Goal: Information Seeking & Learning: Understand process/instructions

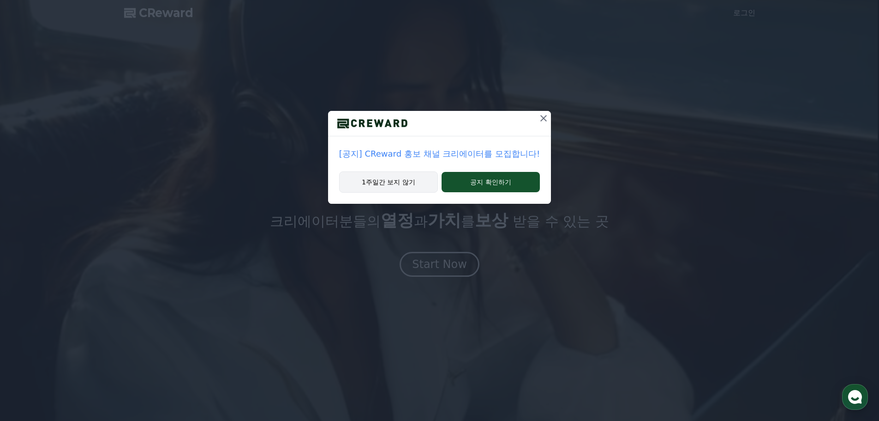
click at [422, 190] on button "1주일간 보지 않기" at bounding box center [388, 181] width 99 height 21
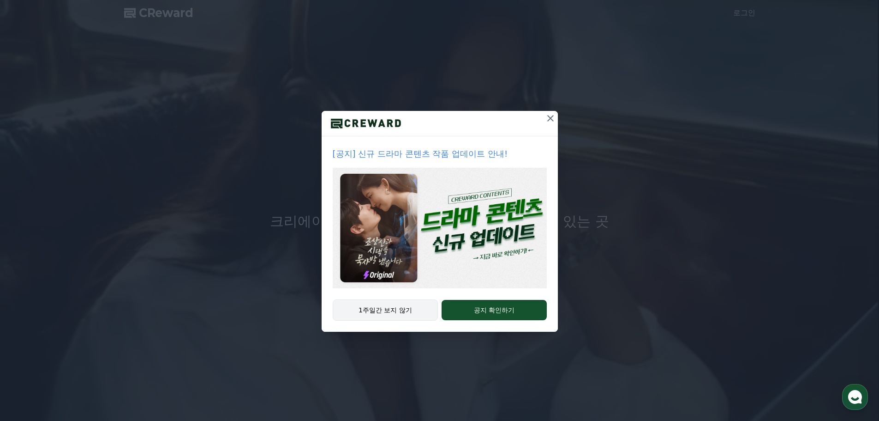
click at [406, 310] on button "1주일간 보지 않기" at bounding box center [386, 309] width 106 height 21
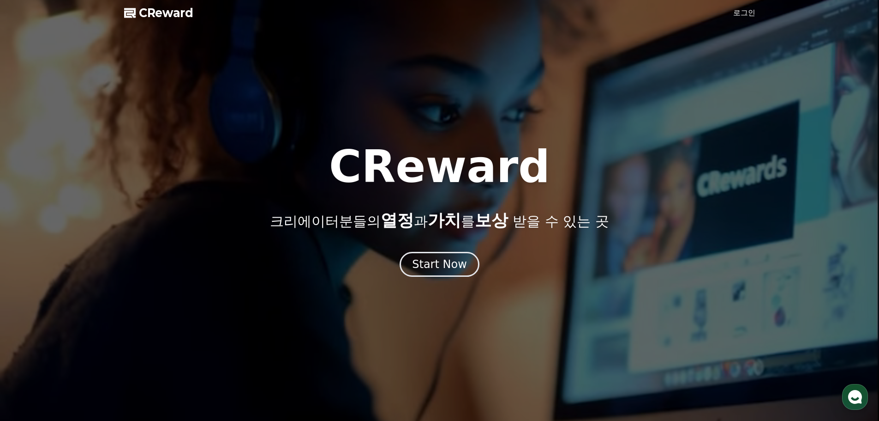
click at [741, 18] on link "로그인" at bounding box center [745, 12] width 22 height 11
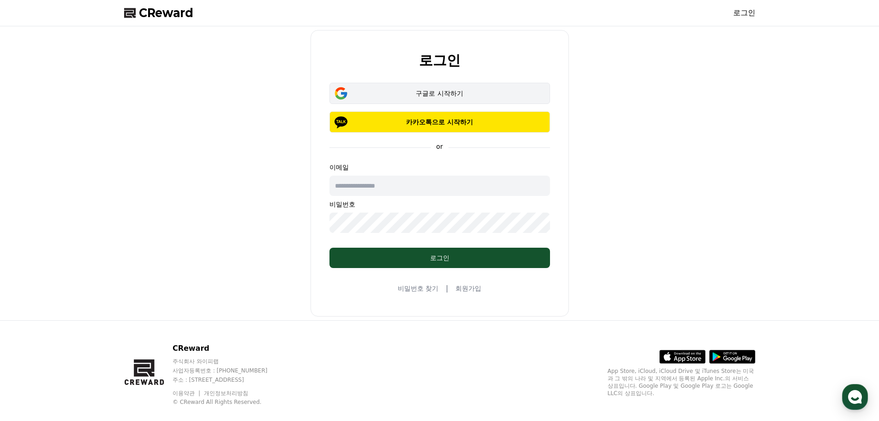
click at [435, 92] on div "구글로 시작하기" at bounding box center [440, 93] width 194 height 9
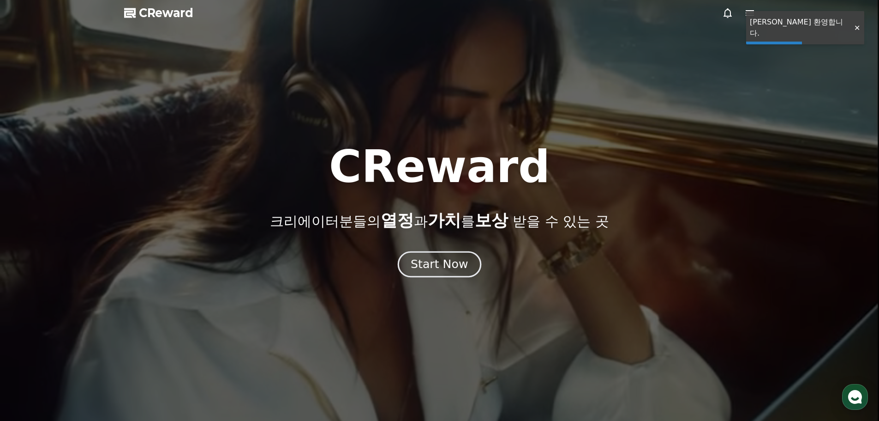
click at [444, 269] on div "Start Now" at bounding box center [439, 264] width 57 height 16
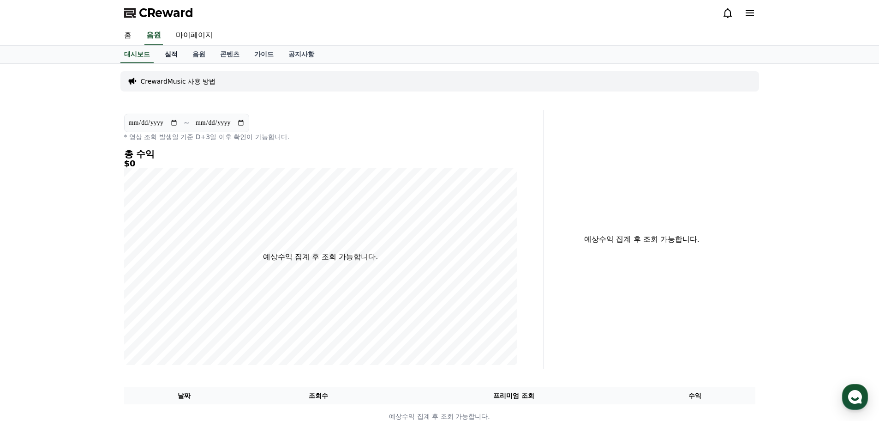
click at [176, 58] on link "실적" at bounding box center [171, 55] width 28 height 18
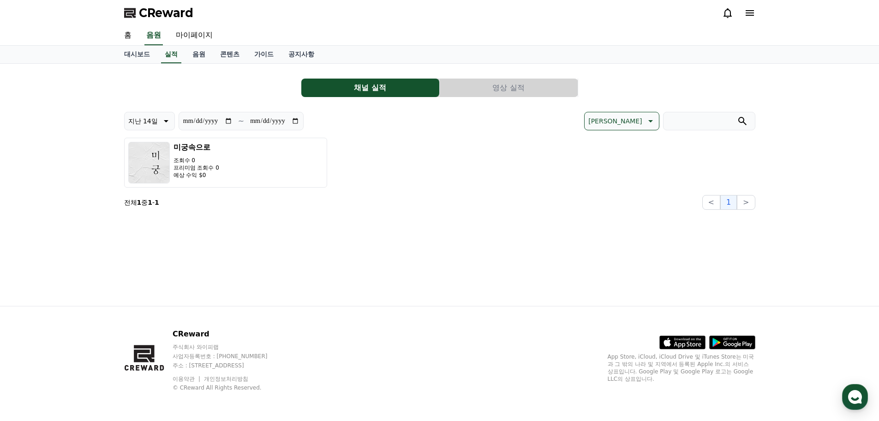
click at [481, 95] on button "영상 실적" at bounding box center [509, 87] width 138 height 18
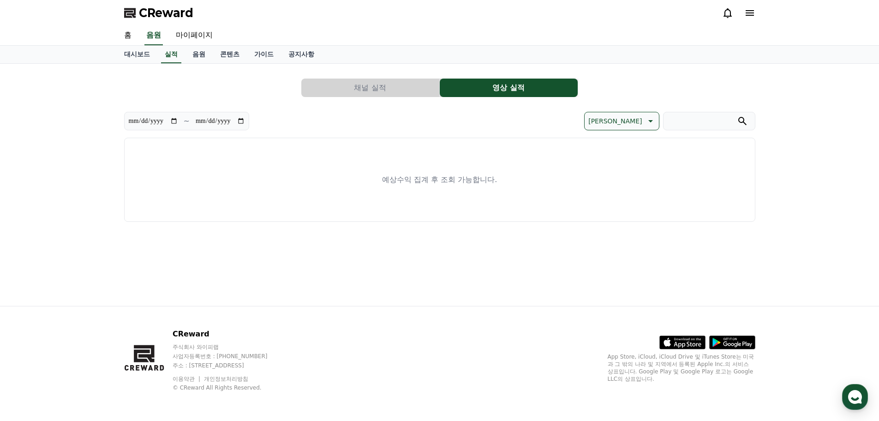
click at [394, 90] on button "채널 실적" at bounding box center [370, 87] width 138 height 18
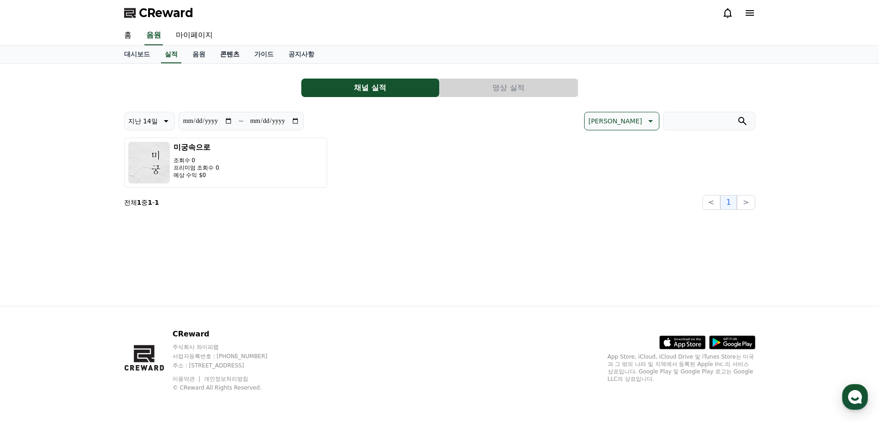
click at [222, 53] on link "콘텐츠" at bounding box center [230, 55] width 34 height 18
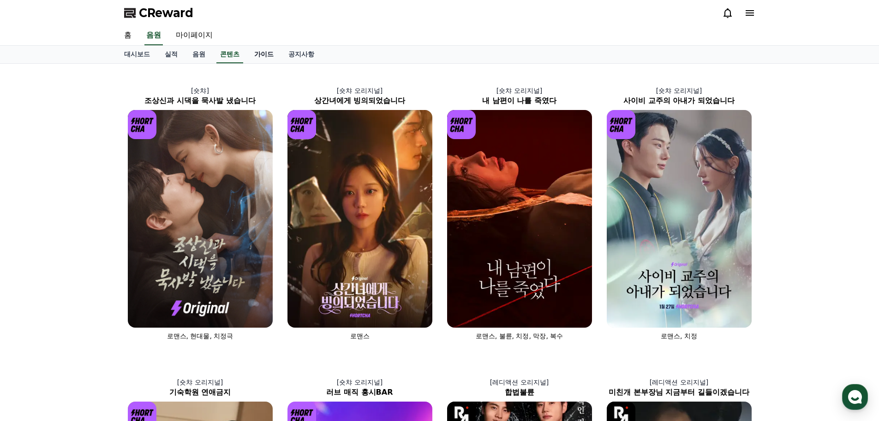
click at [266, 55] on link "가이드" at bounding box center [264, 55] width 34 height 18
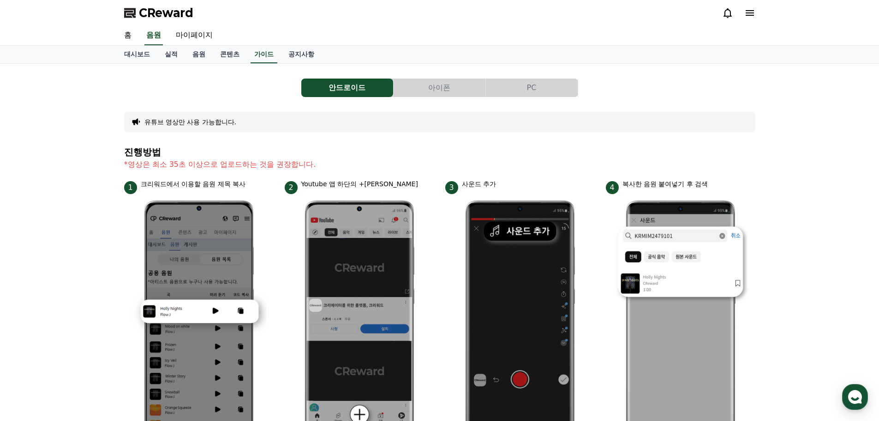
click at [517, 91] on button "PC" at bounding box center [532, 87] width 92 height 18
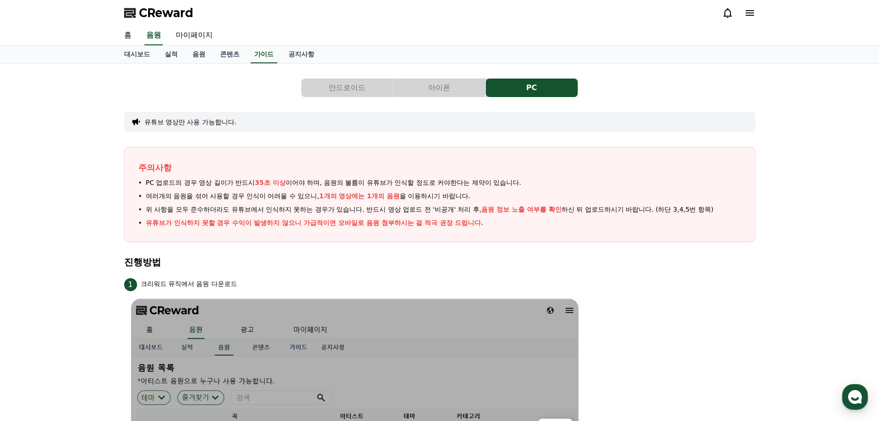
drag, startPoint x: 240, startPoint y: 187, endPoint x: 490, endPoint y: 223, distance: 252.4
click at [490, 223] on ul "PC 업로드의 경우 영상 길이가 반드시 35초 이상 이어야 하며, 음원의 볼륨이 유튜브가 인식할 정도로 커야한다는 제약이 있습니다. 여러개의 …" at bounding box center [440, 203] width 603 height 50
click at [490, 223] on li "유튜브가 인식하지 못할 경우 수익이 발생하지 않으니 가급적이면 모바일로 음원 첨부하시는 걸 적극 권장 드립니다." at bounding box center [440, 223] width 603 height 10
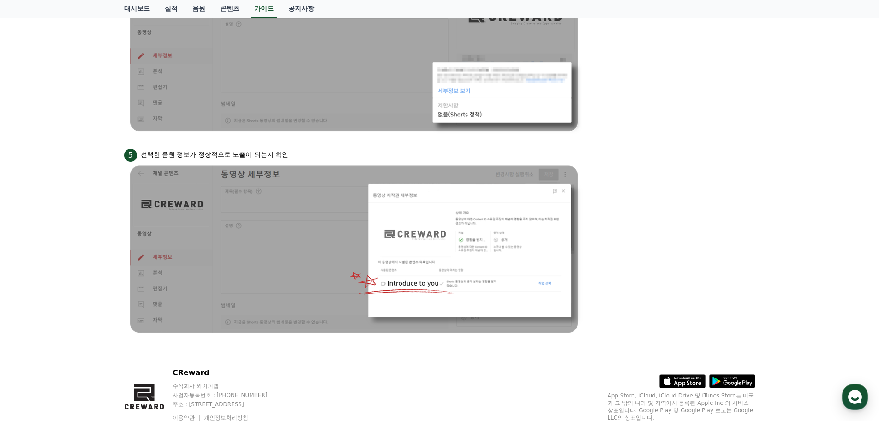
scroll to position [801, 0]
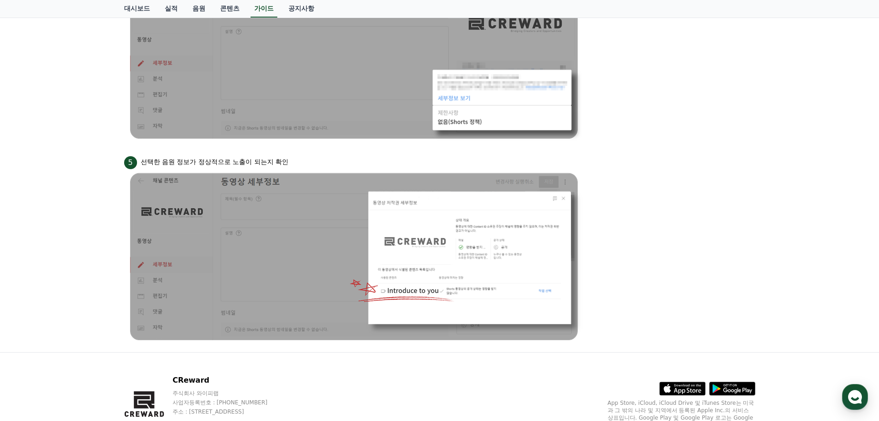
click at [456, 267] on img at bounding box center [355, 256] width 462 height 175
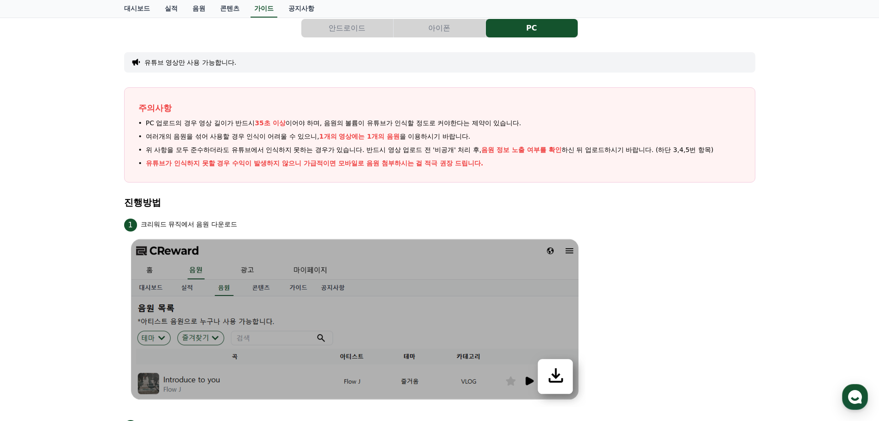
scroll to position [0, 0]
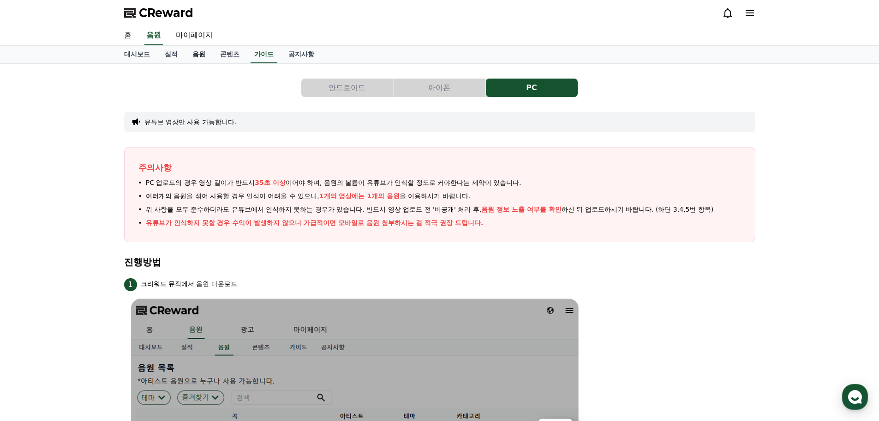
click at [193, 54] on link "음원" at bounding box center [199, 55] width 28 height 18
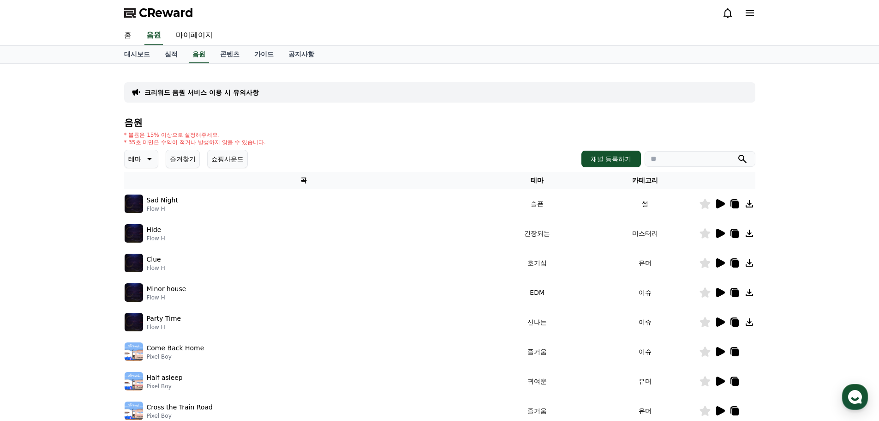
click at [139, 163] on p "테마" at bounding box center [134, 158] width 13 height 13
click at [156, 225] on div "전체 환상적인 호기심 어두운 밝은 통통튀는 신나는 반전 웅장한 드라마틱 즐거움 분위기있는 EDM 그루브 슬픈 잔잔한 귀여운 감동적인 긴장되는 …" at bounding box center [146, 411] width 40 height 476
click at [152, 238] on button "긴장되는" at bounding box center [142, 235] width 33 height 20
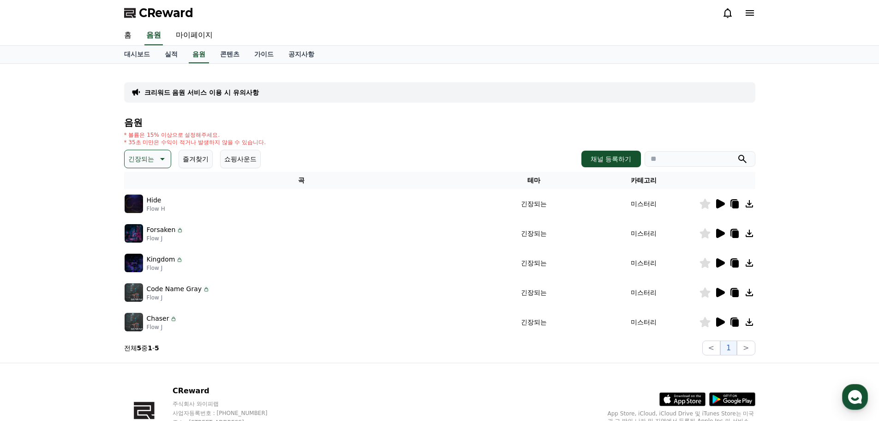
click at [717, 208] on icon at bounding box center [721, 203] width 9 height 9
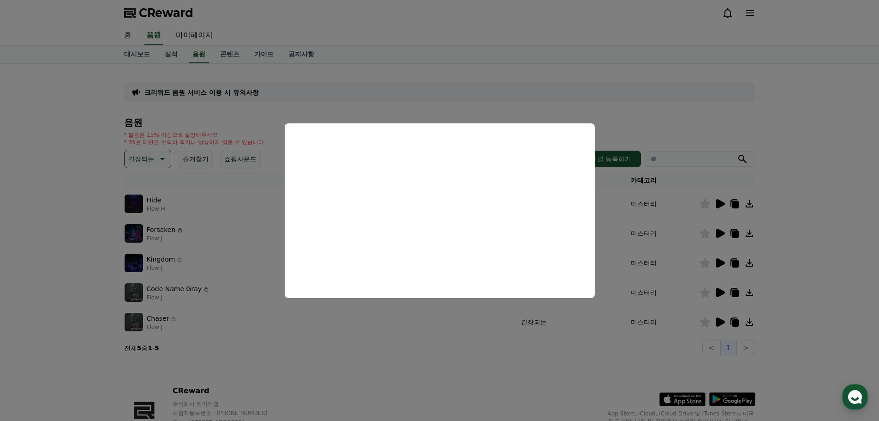
click at [627, 249] on button "close modal" at bounding box center [439, 210] width 879 height 421
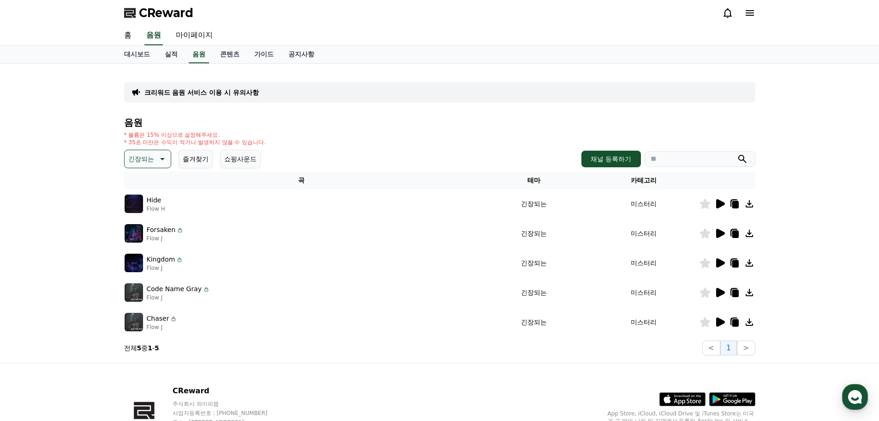
click at [723, 230] on icon at bounding box center [720, 233] width 11 height 11
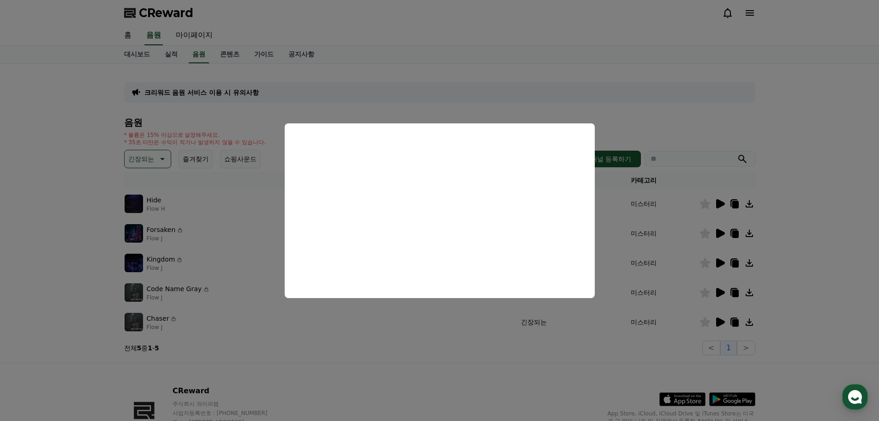
click at [603, 228] on button "close modal" at bounding box center [439, 210] width 879 height 421
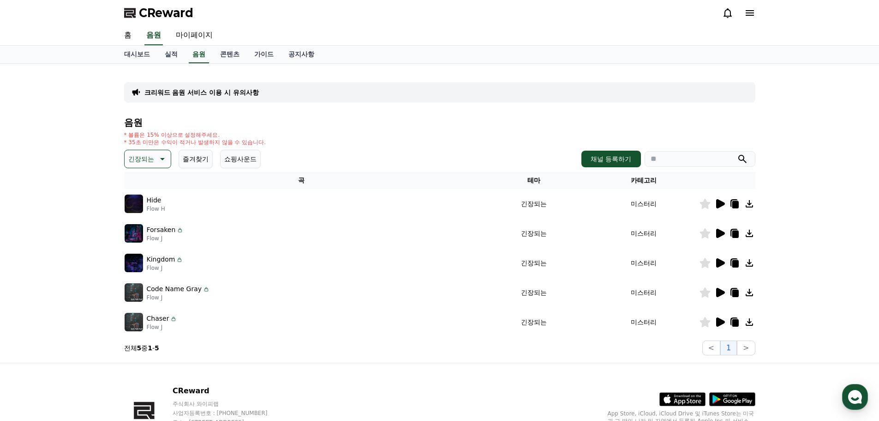
click at [723, 263] on icon at bounding box center [721, 262] width 9 height 9
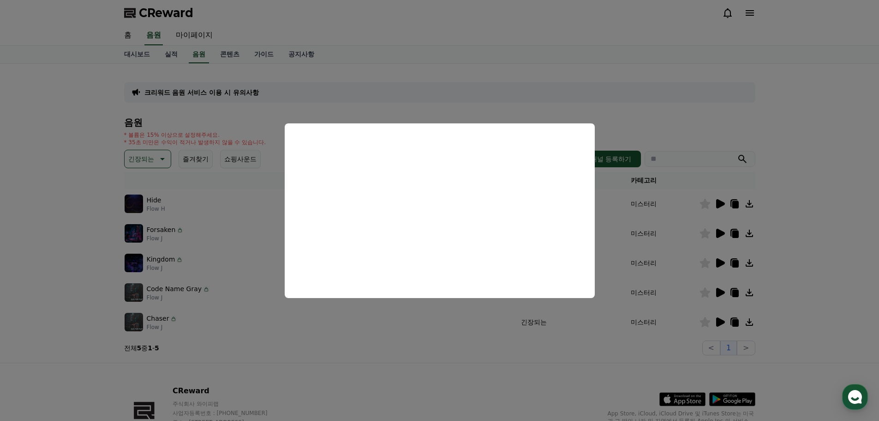
click at [675, 256] on button "close modal" at bounding box center [439, 210] width 879 height 421
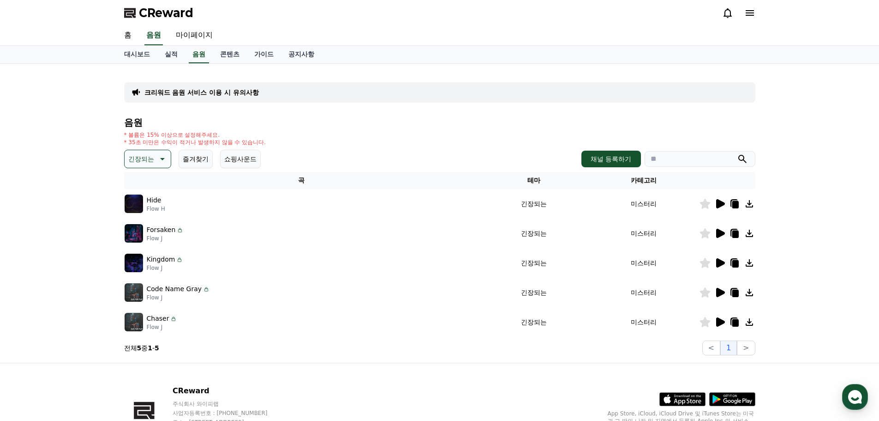
click at [717, 294] on icon at bounding box center [721, 292] width 9 height 9
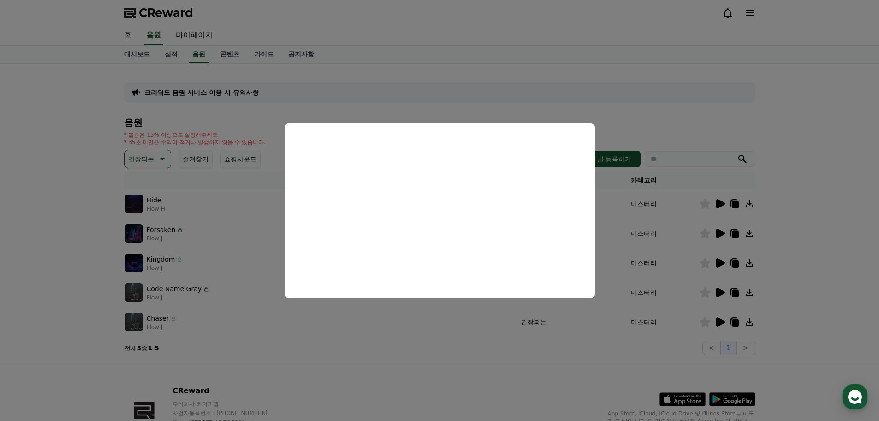
click at [670, 289] on button "close modal" at bounding box center [439, 210] width 879 height 421
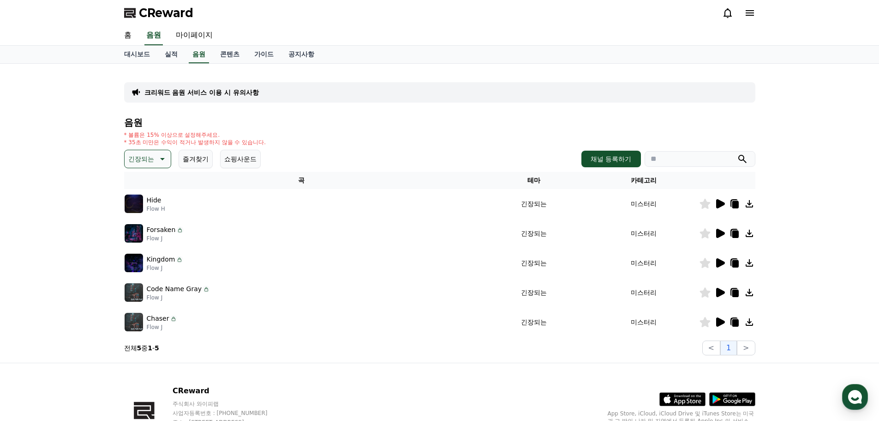
click at [722, 326] on icon at bounding box center [720, 321] width 11 height 11
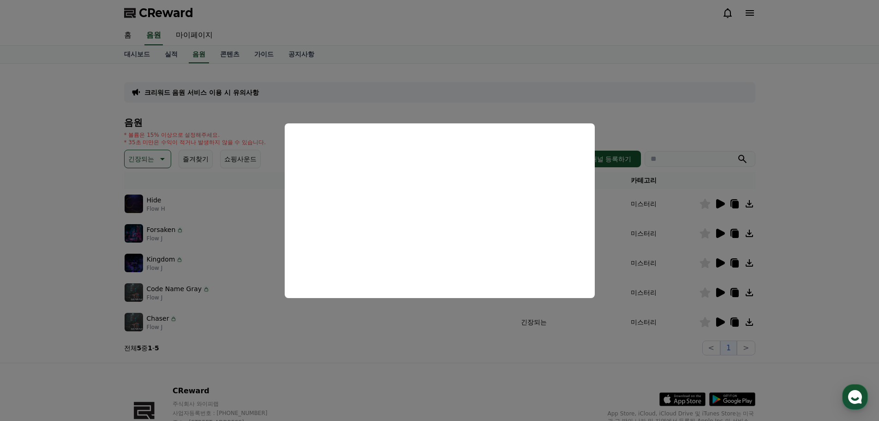
click at [672, 236] on button "close modal" at bounding box center [439, 210] width 879 height 421
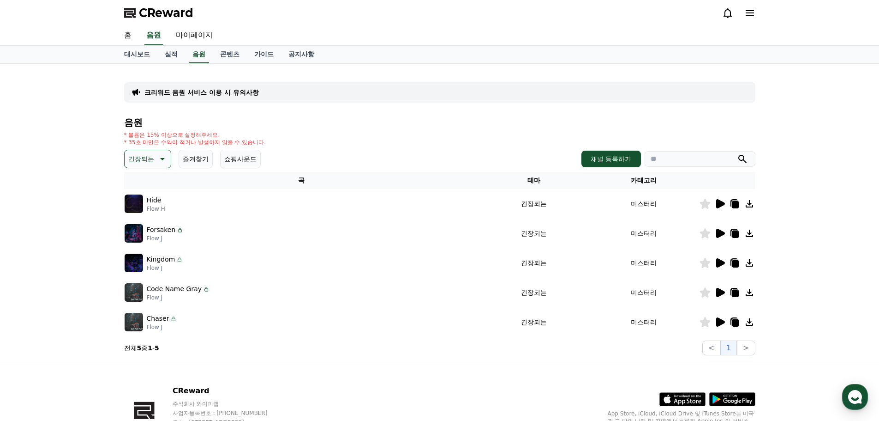
click at [720, 205] on icon at bounding box center [721, 203] width 9 height 9
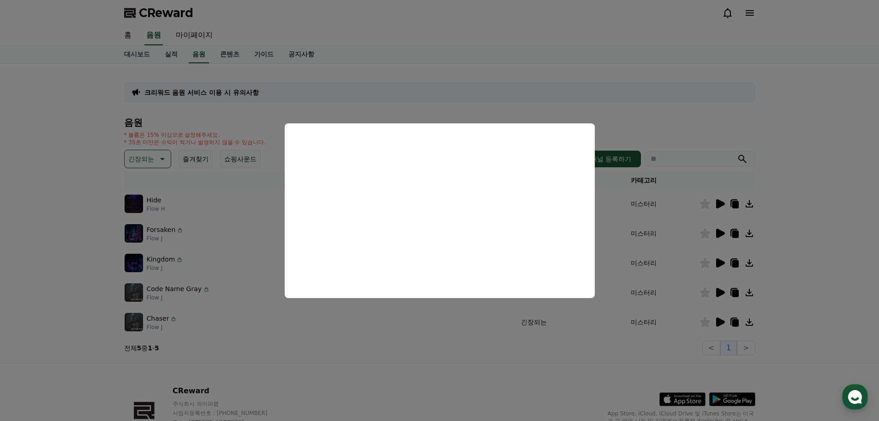
click at [617, 202] on button "close modal" at bounding box center [439, 210] width 879 height 421
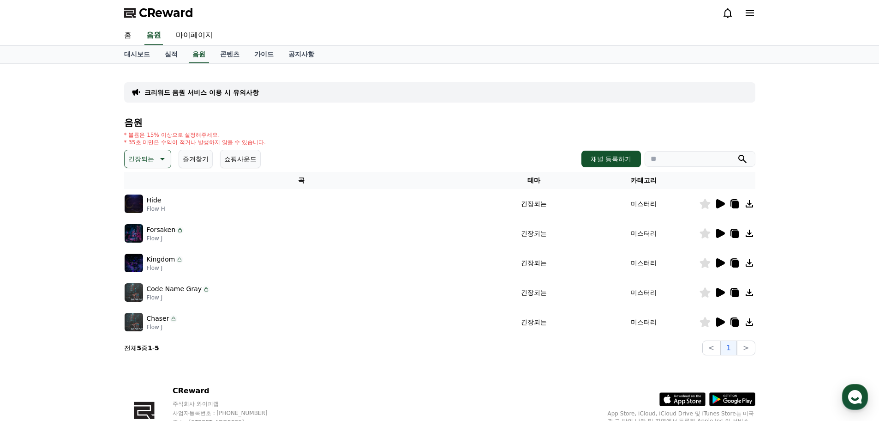
click at [750, 206] on icon at bounding box center [749, 203] width 11 height 11
click at [263, 55] on link "가이드" at bounding box center [264, 55] width 34 height 18
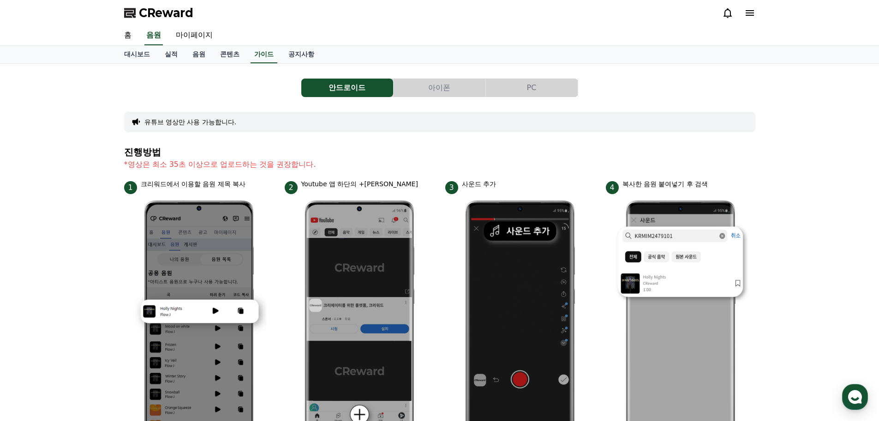
click at [522, 90] on button "PC" at bounding box center [532, 87] width 92 height 18
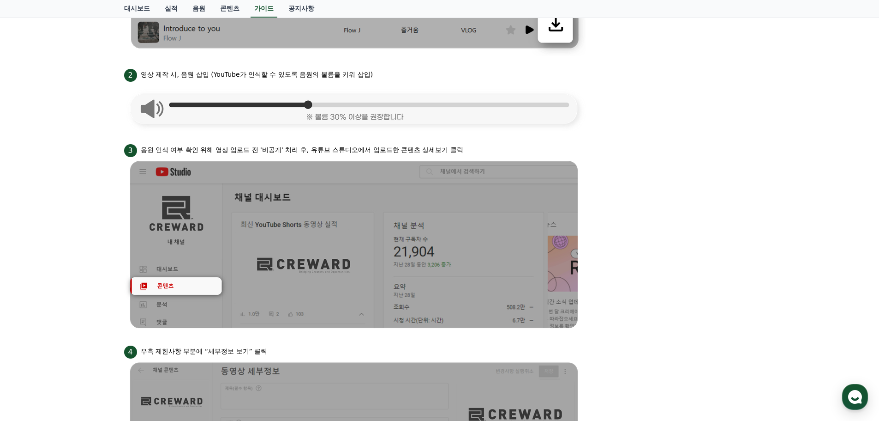
scroll to position [416, 0]
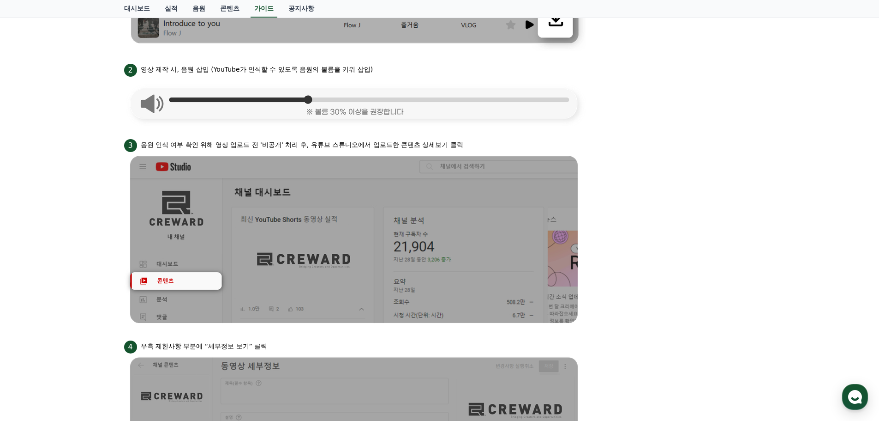
drag, startPoint x: 162, startPoint y: 141, endPoint x: 353, endPoint y: 157, distance: 191.8
click at [353, 157] on li "3 음원 인식 여부 확인 위해 영상 업로드 전 '비공개' 처리 후, 유튜브 스튜디오에서 업로드한 콘텐츠 상세보기 클릭" at bounding box center [440, 232] width 632 height 190
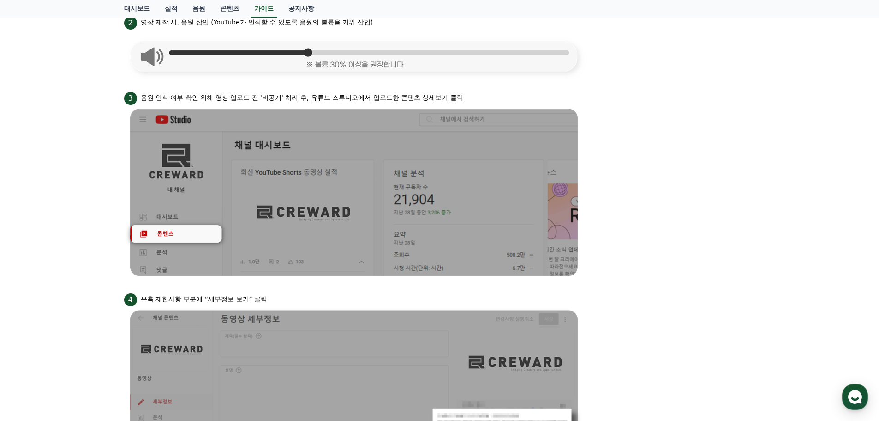
scroll to position [462, 0]
drag, startPoint x: 155, startPoint y: 95, endPoint x: 296, endPoint y: 112, distance: 141.8
click at [296, 112] on li "3 음원 인식 여부 확인 위해 영상 업로드 전 '비공개' 처리 후, 유튜브 스튜디오에서 업로드한 콘텐츠 상세보기 클릭" at bounding box center [440, 186] width 632 height 190
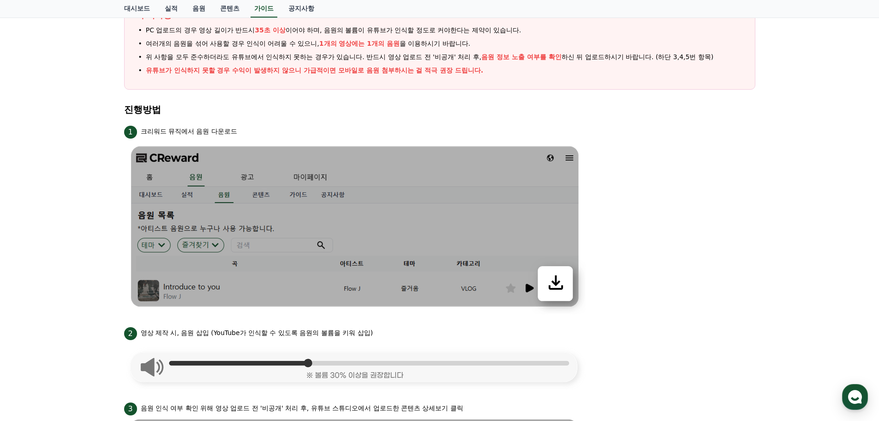
scroll to position [185, 0]
